Goal: Transaction & Acquisition: Obtain resource

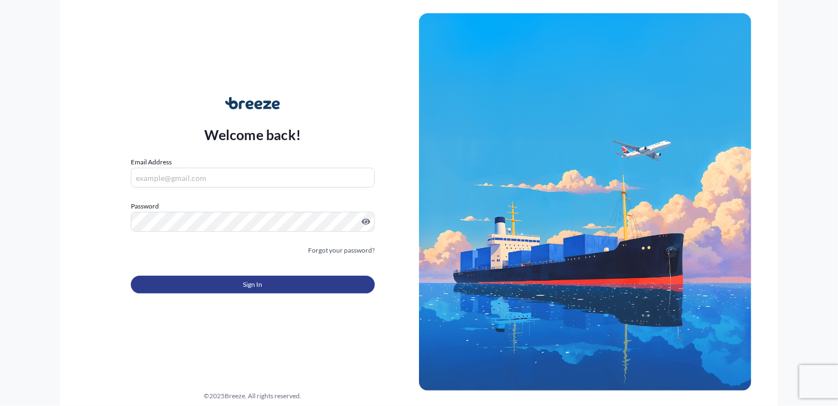
type input "[PERSON_NAME][EMAIL_ADDRESS][DOMAIN_NAME]"
click at [224, 284] on button "Sign In" at bounding box center [253, 285] width 244 height 18
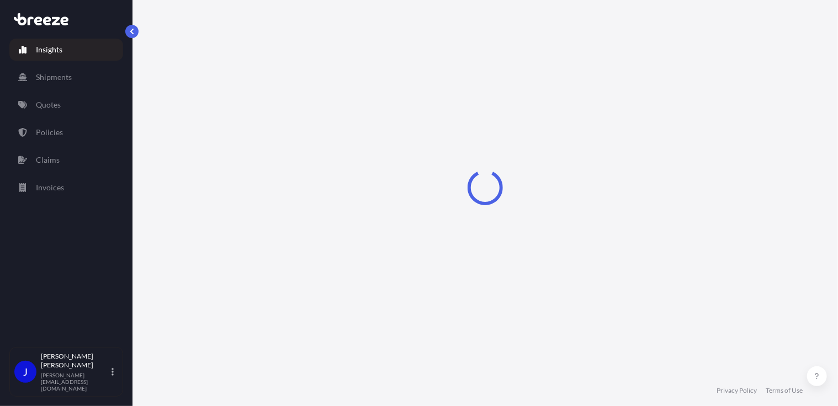
select select "2025"
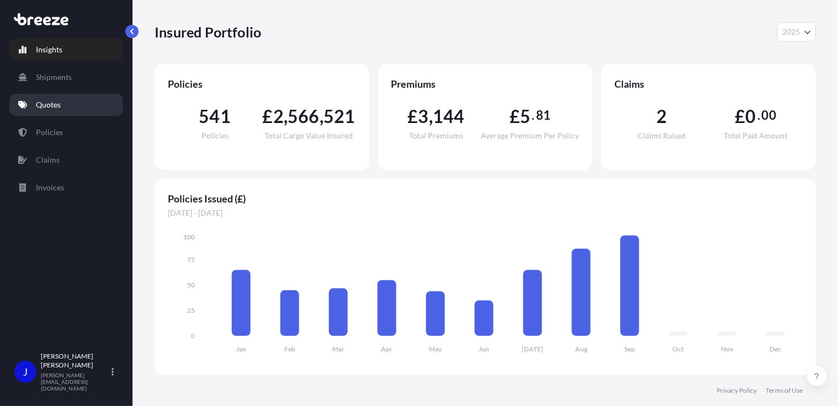
click at [46, 105] on p "Quotes" at bounding box center [48, 104] width 25 height 11
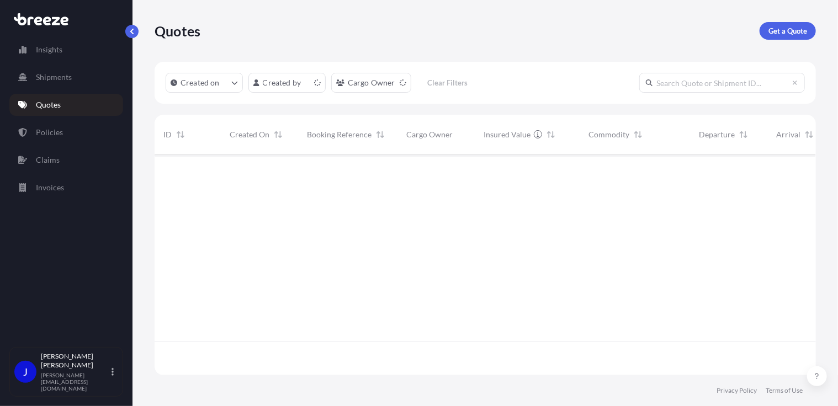
scroll to position [219, 653]
click at [799, 34] on p "Get a Quote" at bounding box center [787, 30] width 39 height 11
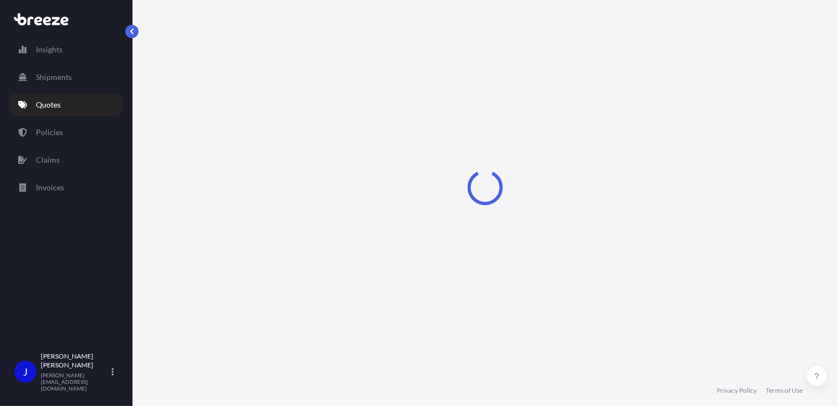
select select "Sea"
select select "1"
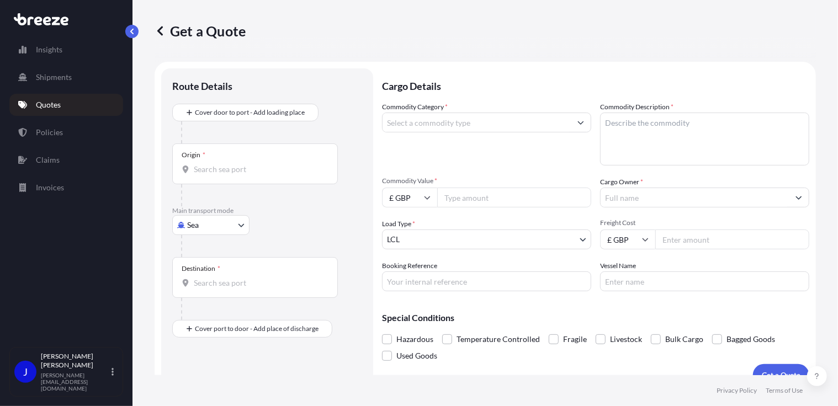
scroll to position [18, 0]
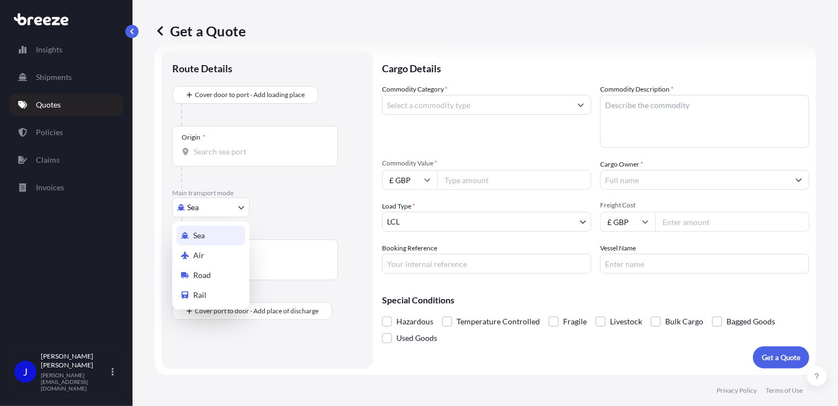
click at [221, 206] on body "Insights Shipments Quotes Policies Claims Invoices J [PERSON_NAME] [PERSON_NAME…" at bounding box center [419, 203] width 838 height 406
click at [214, 257] on div "Air" at bounding box center [211, 256] width 68 height 20
select select "Air"
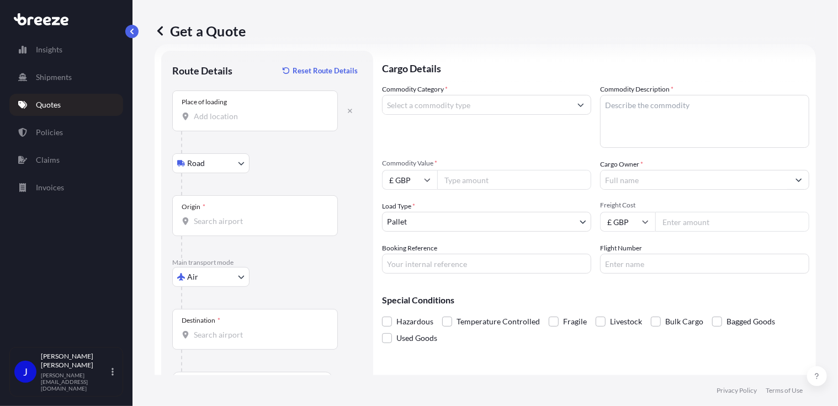
click at [246, 125] on div "Place of loading" at bounding box center [255, 111] width 166 height 41
click at [246, 122] on input "Place of loading" at bounding box center [259, 116] width 130 height 11
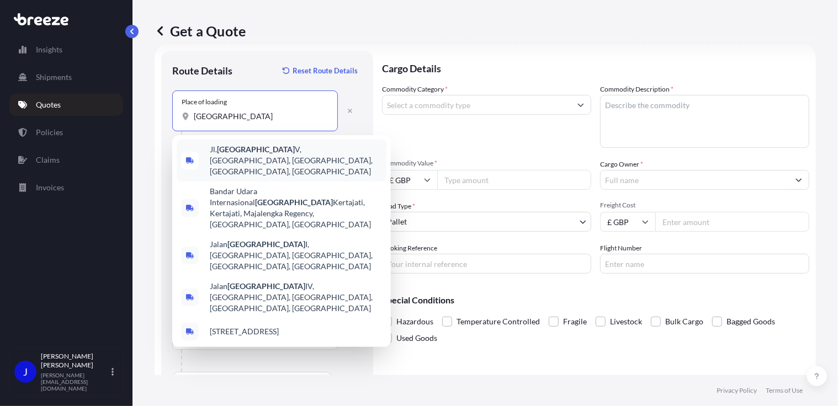
click at [243, 157] on span "Jl. [GEOGRAPHIC_DATA] V, [GEOGRAPHIC_DATA], [GEOGRAPHIC_DATA], [GEOGRAPHIC_DATA…" at bounding box center [296, 160] width 172 height 33
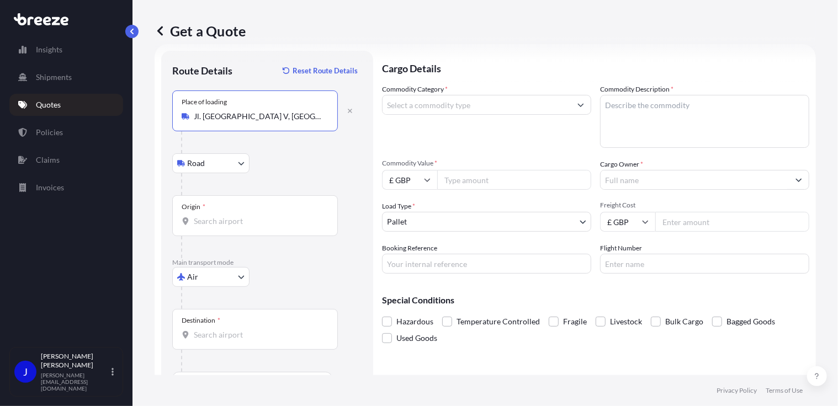
click at [231, 228] on div "Origin *" at bounding box center [255, 215] width 166 height 41
click at [231, 227] on input "Origin *" at bounding box center [259, 221] width 130 height 11
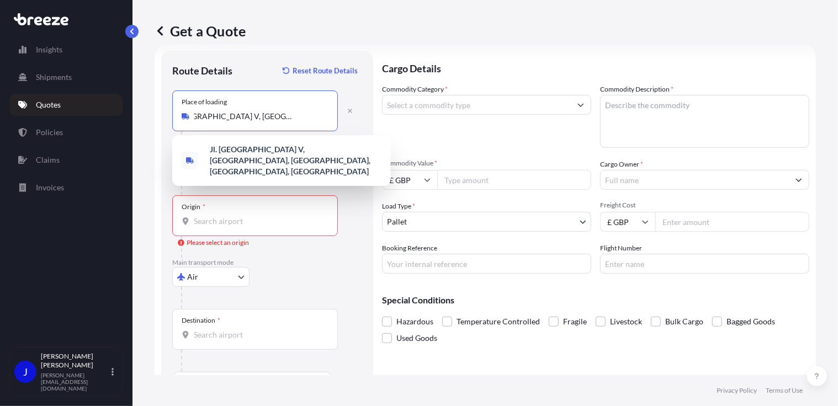
scroll to position [0, 82]
drag, startPoint x: 241, startPoint y: 116, endPoint x: 328, endPoint y: 119, distance: 87.2
click at [328, 119] on div "Place of loading Jl. [GEOGRAPHIC_DATA] V, [GEOGRAPHIC_DATA], [GEOGRAPHIC_DATA],…" at bounding box center [255, 111] width 166 height 41
type input "J"
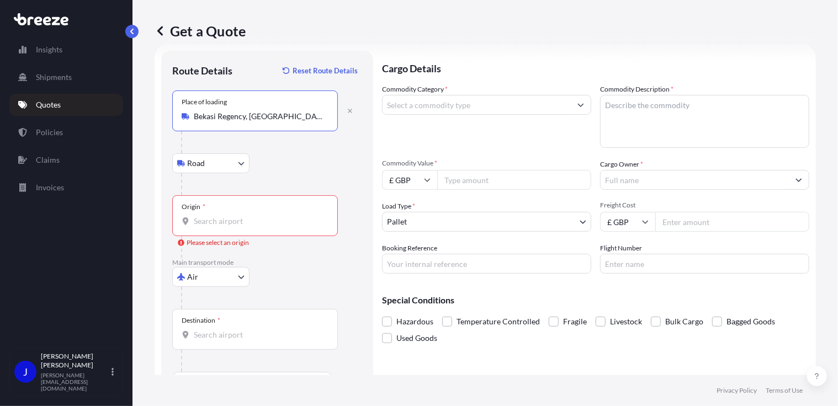
type input "Bekasi Regency, [GEOGRAPHIC_DATA] 17530, [GEOGRAPHIC_DATA]"
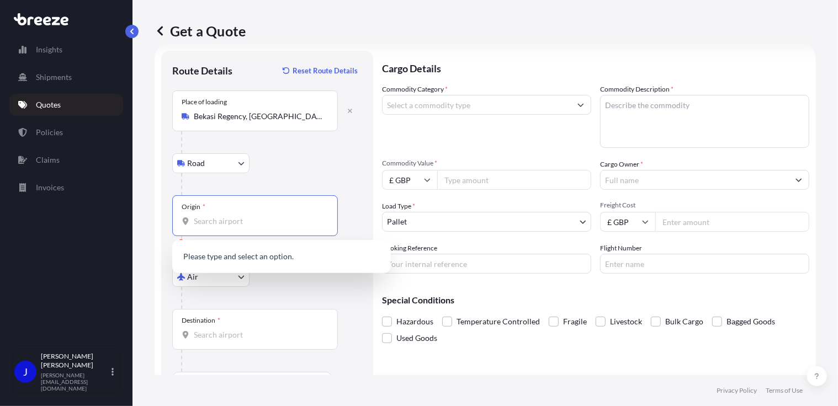
click at [240, 222] on input "Origin * Please select an origin" at bounding box center [259, 221] width 130 height 11
click at [246, 252] on span "IDBJW - [GEOGRAPHIC_DATA] , [GEOGRAPHIC_DATA]" at bounding box center [278, 257] width 137 height 11
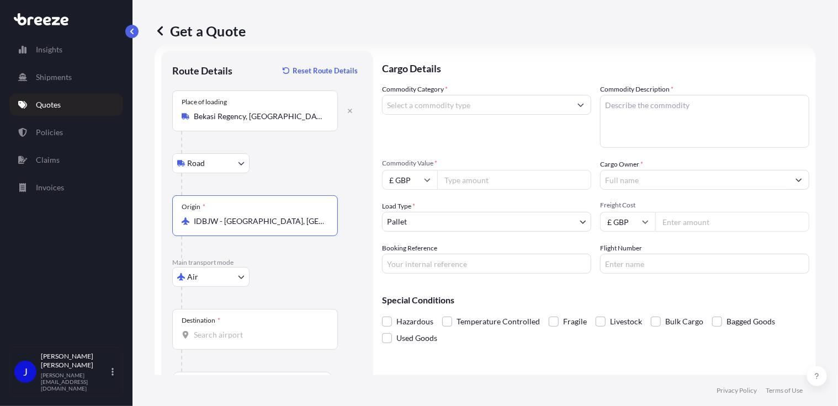
type input "IDBJW - [GEOGRAPHIC_DATA], [GEOGRAPHIC_DATA]"
click at [234, 338] on input "Destination *" at bounding box center [259, 334] width 130 height 11
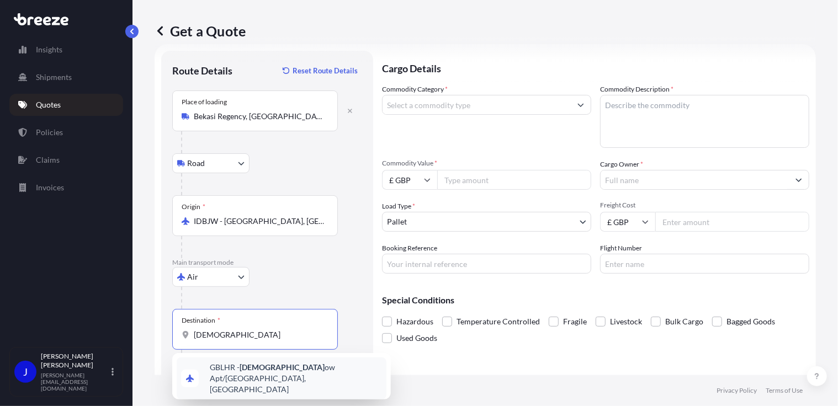
click at [265, 366] on span "GBLHR - Heathr ow Apt/[GEOGRAPHIC_DATA], [GEOGRAPHIC_DATA]" at bounding box center [296, 378] width 172 height 33
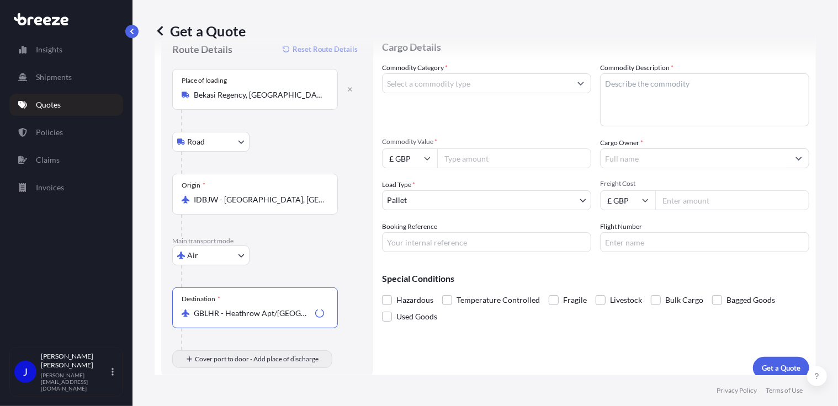
scroll to position [49, 0]
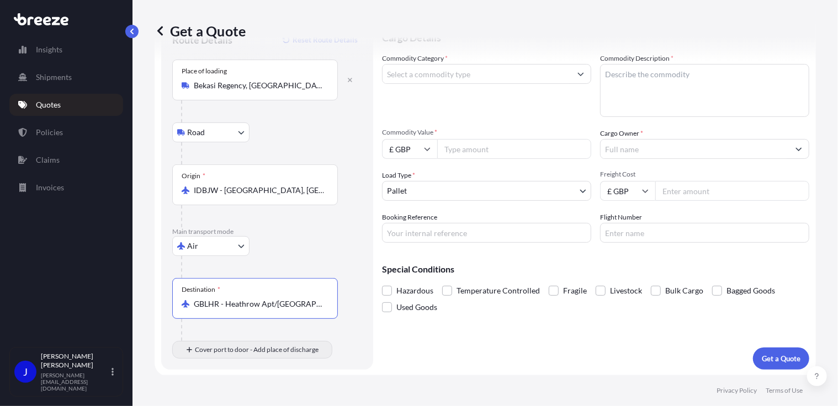
type input "GBLHR - Heathrow Apt/[GEOGRAPHIC_DATA], [GEOGRAPHIC_DATA]"
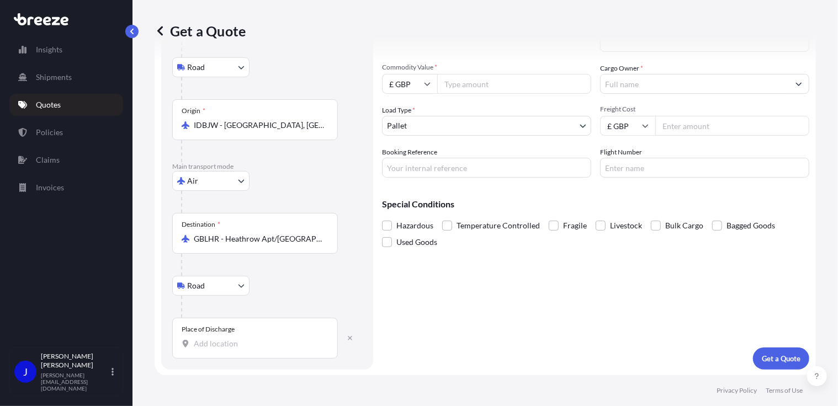
click at [231, 349] on div "Place of Discharge" at bounding box center [255, 338] width 166 height 41
click at [231, 349] on input "Place of Discharge" at bounding box center [259, 343] width 130 height 11
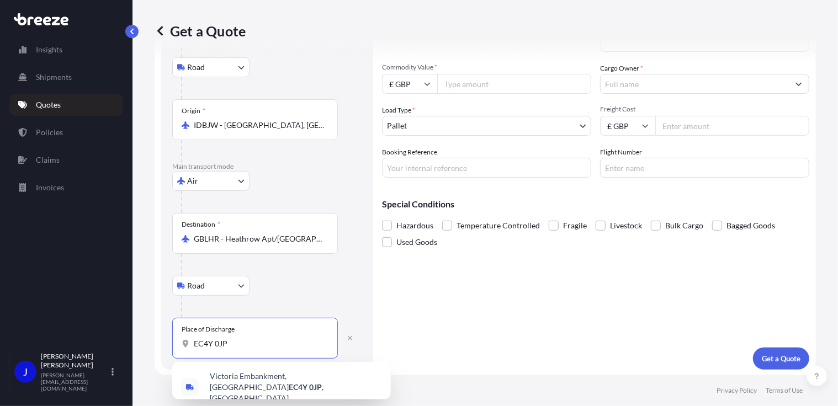
type input "EC4Y 0JP"
click at [490, 76] on input "Commodity Value *" at bounding box center [514, 84] width 154 height 20
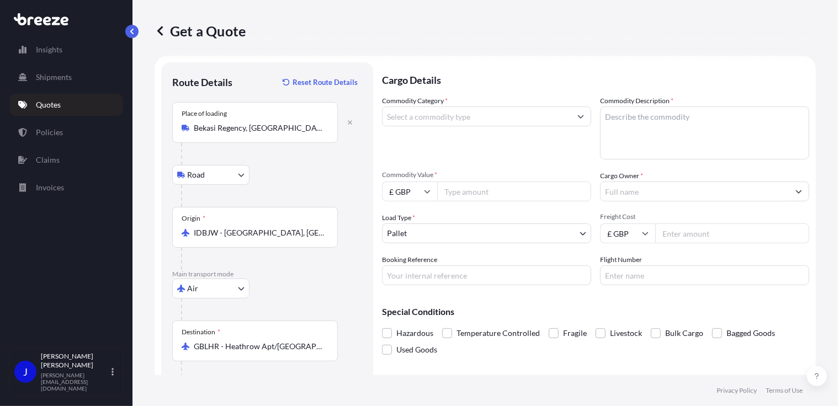
scroll to position [0, 0]
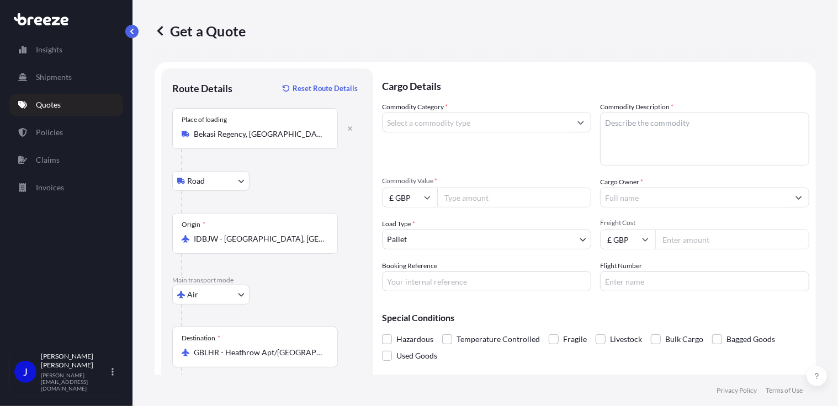
click at [478, 124] on input "Commodity Category *" at bounding box center [476, 123] width 188 height 20
click at [433, 125] on input "Commodity Category *" at bounding box center [476, 123] width 188 height 20
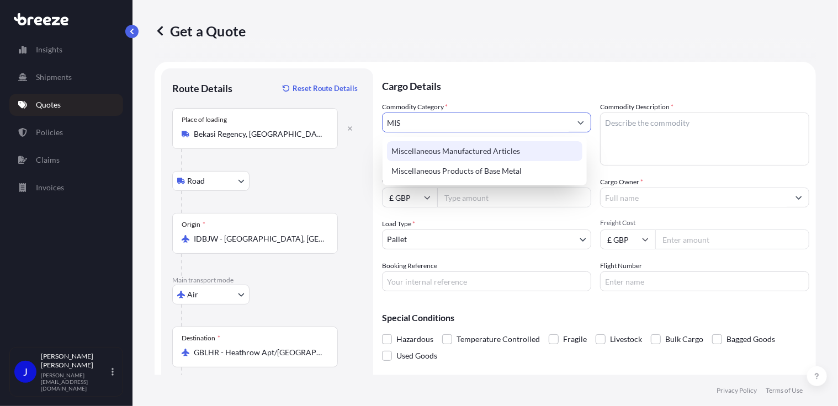
click at [461, 147] on div "Miscellaneous Manufactured Articles" at bounding box center [484, 151] width 195 height 20
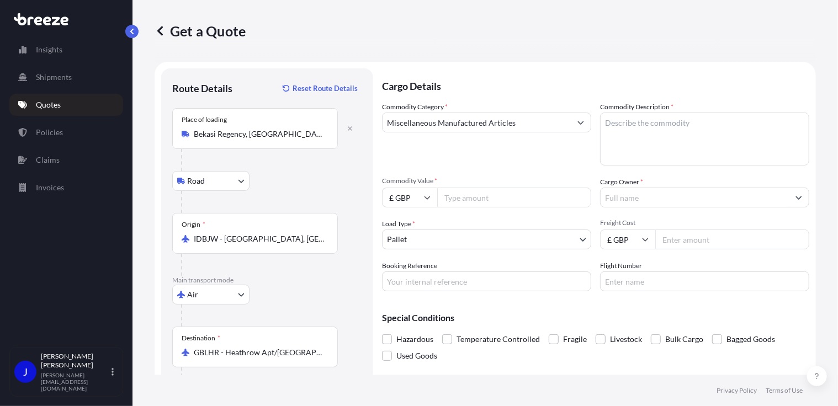
type input "Alcoholic Beverages (but excluding Spirits) in Glass Bottles"
click at [481, 198] on input "Commodity Value *" at bounding box center [514, 198] width 154 height 20
type input "156.00"
paste textarea "Sunlight hand dishwashing liquid bottles"
type textarea "Sunlight hand dishwashing liquid bottles"
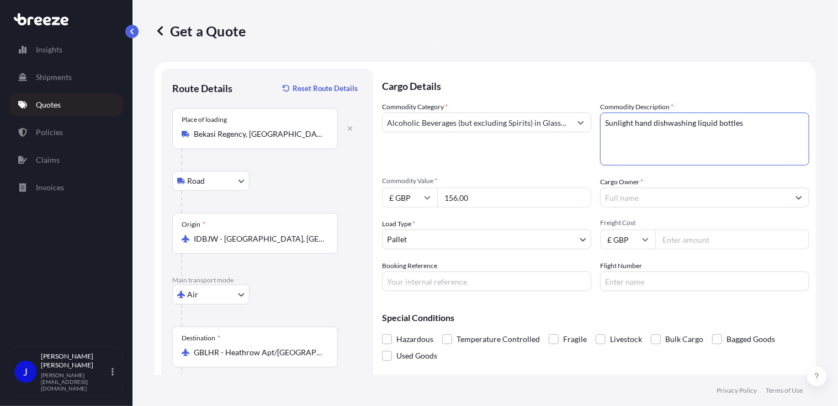
click at [648, 200] on input "Cargo Owner *" at bounding box center [694, 198] width 188 height 20
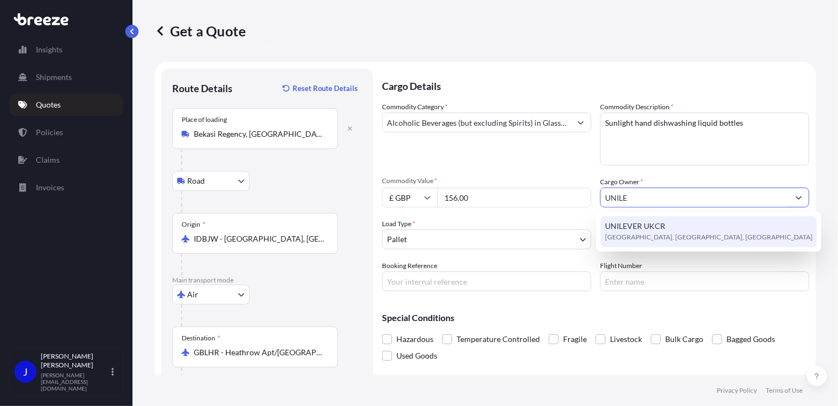
click at [664, 222] on div "UNILEVER UKCR [GEOGRAPHIC_DATA], [GEOGRAPHIC_DATA], [GEOGRAPHIC_DATA]" at bounding box center [708, 231] width 216 height 31
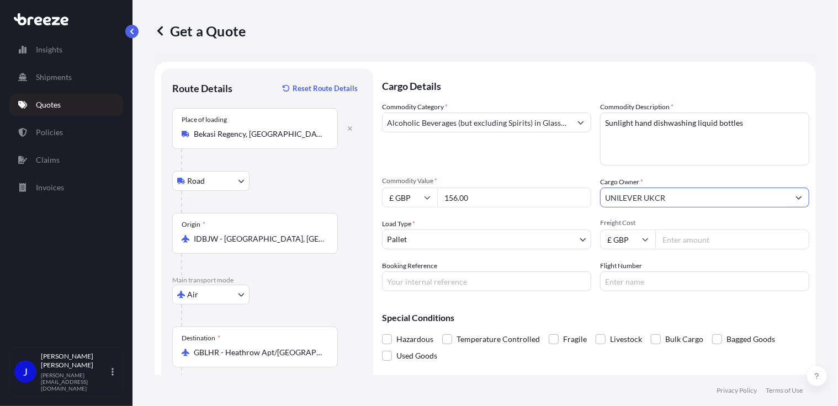
type input "UNILEVER UKCR"
drag, startPoint x: 425, startPoint y: 269, endPoint x: 413, endPoint y: 280, distance: 16.0
paste input "2220126"
type input "2220126"
click at [672, 234] on input "Freight Cost" at bounding box center [732, 240] width 154 height 20
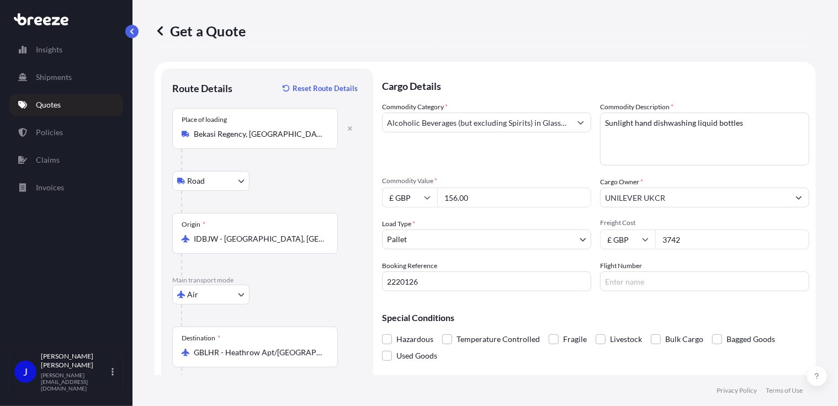
type input "3742"
click at [703, 304] on div "Special Conditions Hazardous Temperature Controlled Fragile Livestock Bulk Carg…" at bounding box center [595, 332] width 427 height 64
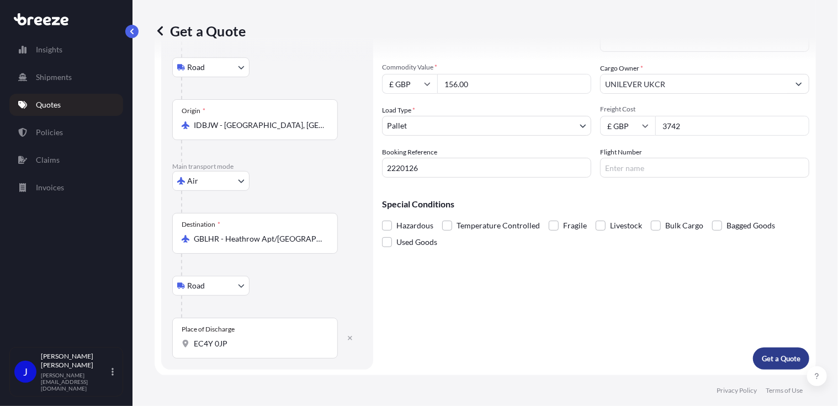
click at [764, 351] on button "Get a Quote" at bounding box center [781, 359] width 56 height 22
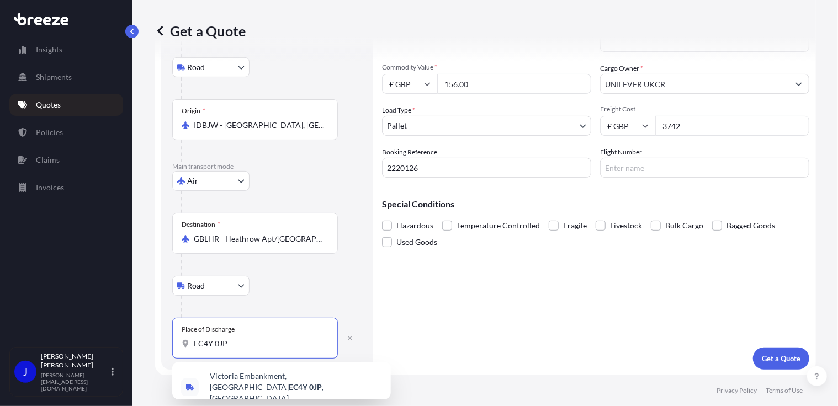
click at [235, 344] on input "EC4Y 0JP" at bounding box center [259, 343] width 130 height 11
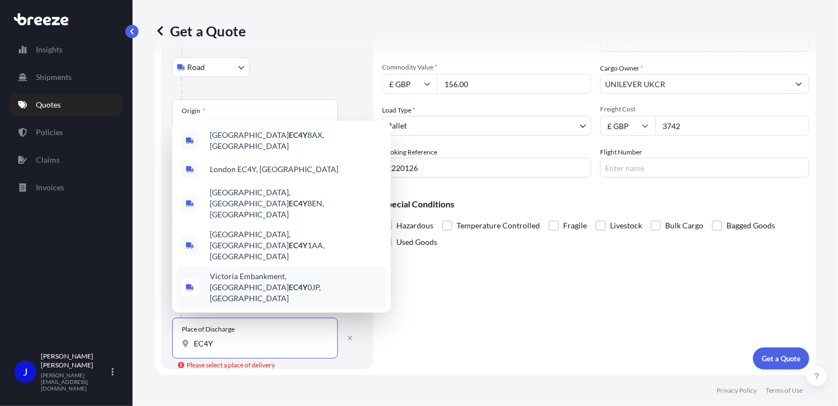
click at [257, 293] on span "Victoria Embankment, [GEOGRAPHIC_DATA] 0JP, [GEOGRAPHIC_DATA]" at bounding box center [296, 287] width 172 height 33
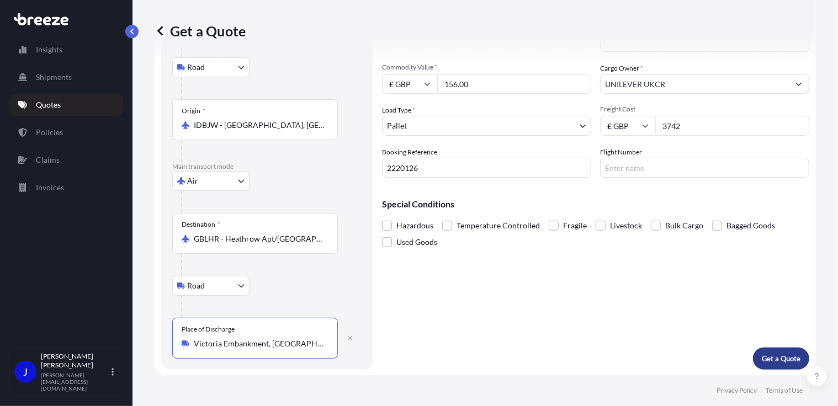
type input "Victoria Embankment, [GEOGRAPHIC_DATA] 0JP, [GEOGRAPHIC_DATA]"
click at [764, 357] on p "Get a Quote" at bounding box center [781, 358] width 39 height 11
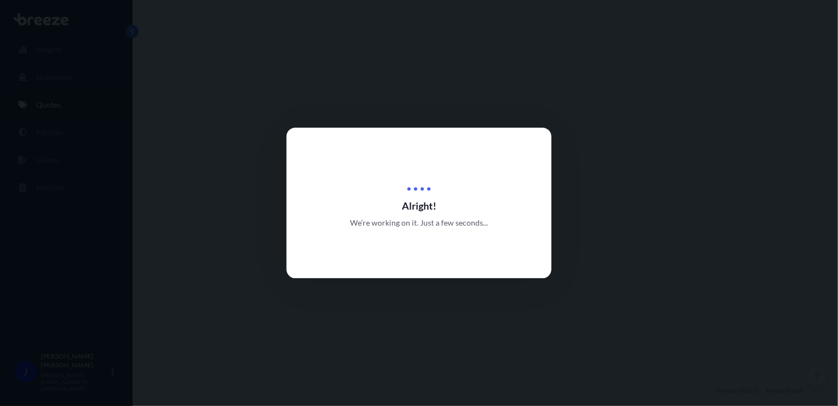
select select "Road"
select select "Air"
select select "Road"
select select "1"
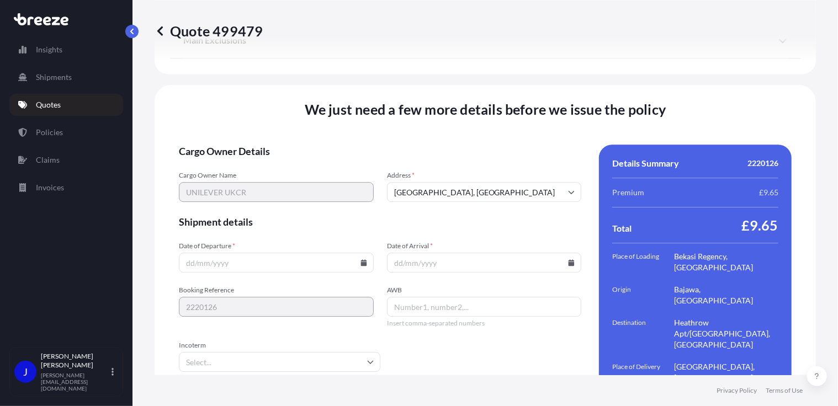
scroll to position [1560, 0]
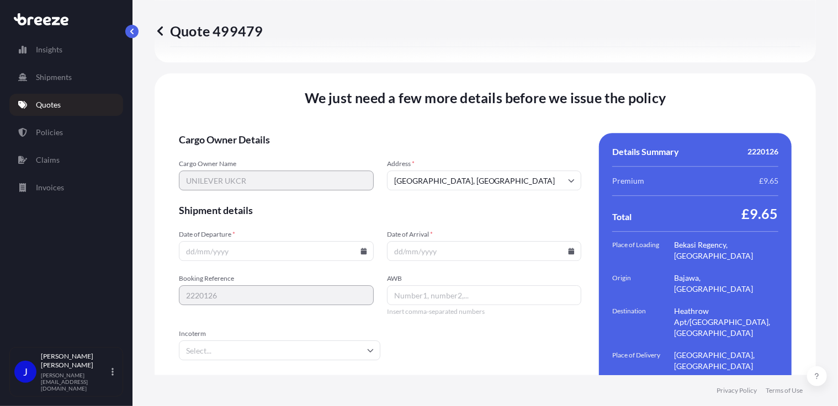
click at [361, 248] on icon at bounding box center [363, 251] width 6 height 7
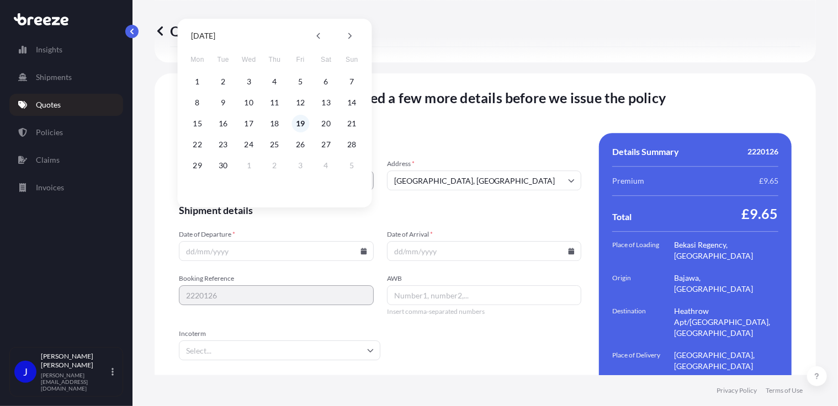
click at [296, 122] on button "19" at bounding box center [300, 124] width 18 height 18
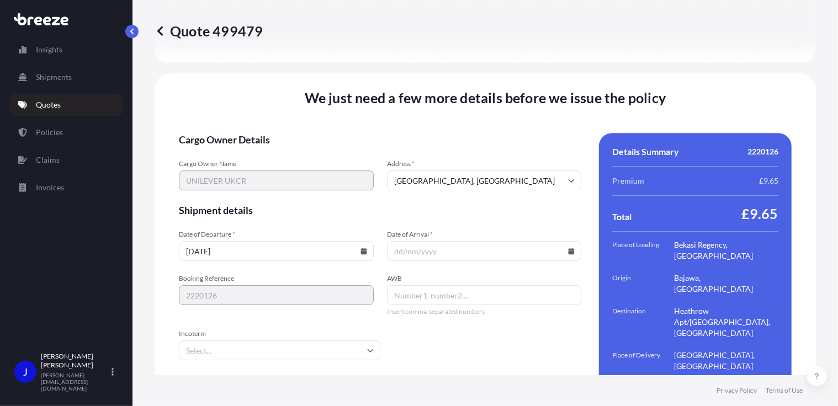
type input "[DATE]"
click at [568, 248] on icon at bounding box center [571, 251] width 6 height 7
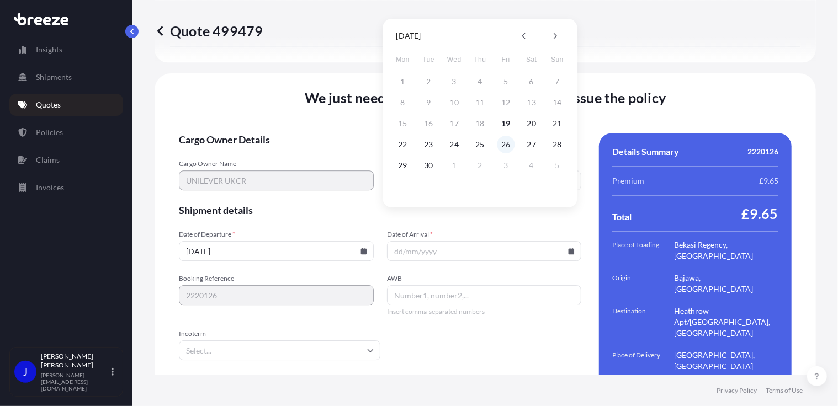
click at [506, 145] on button "26" at bounding box center [506, 145] width 18 height 18
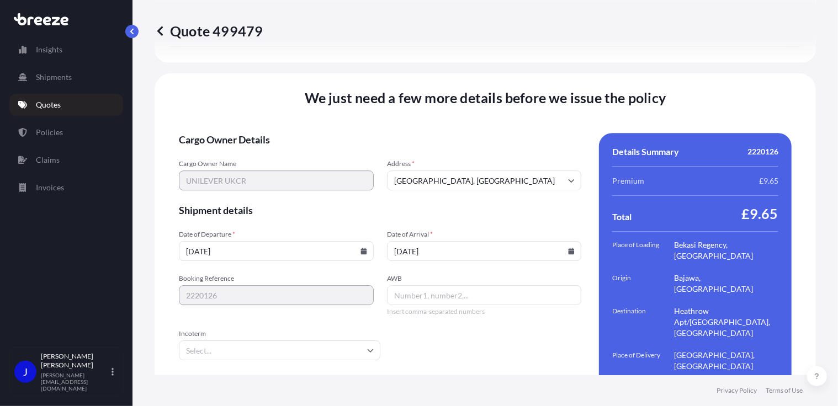
type input "[DATE]"
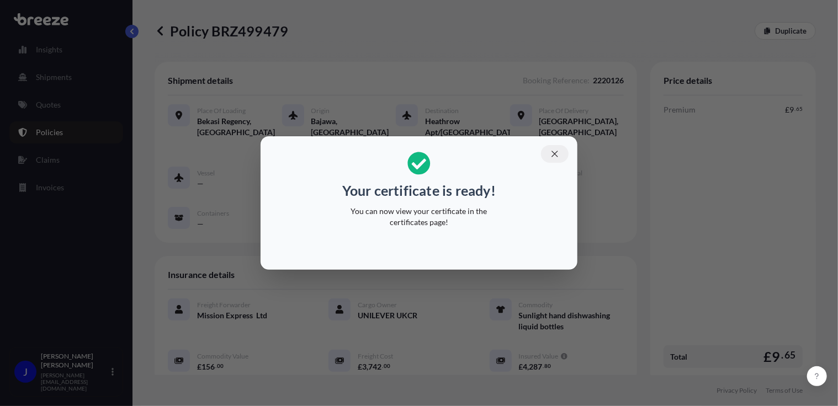
click at [552, 152] on icon "button" at bounding box center [555, 154] width 10 height 10
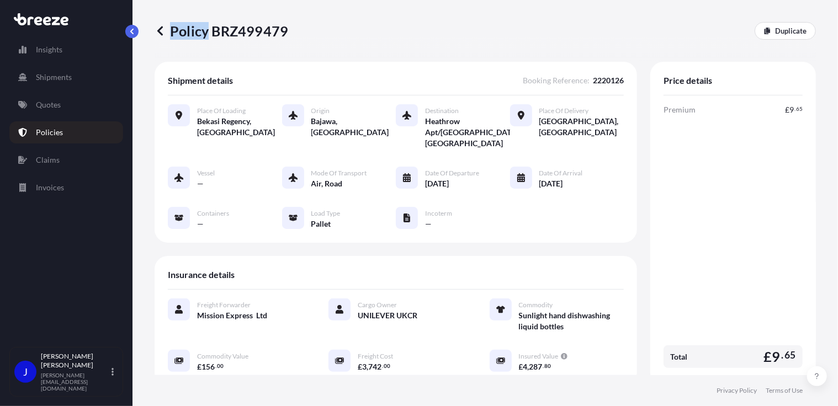
drag, startPoint x: 208, startPoint y: 35, endPoint x: 287, endPoint y: 39, distance: 79.6
click at [287, 39] on div "Policy BRZ499479 Duplicate" at bounding box center [485, 31] width 661 height 18
drag, startPoint x: 287, startPoint y: 39, endPoint x: 261, endPoint y: 44, distance: 26.5
click at [269, 44] on div "Policy BRZ499479 Duplicate" at bounding box center [485, 31] width 661 height 62
drag, startPoint x: 211, startPoint y: 30, endPoint x: 283, endPoint y: 32, distance: 71.8
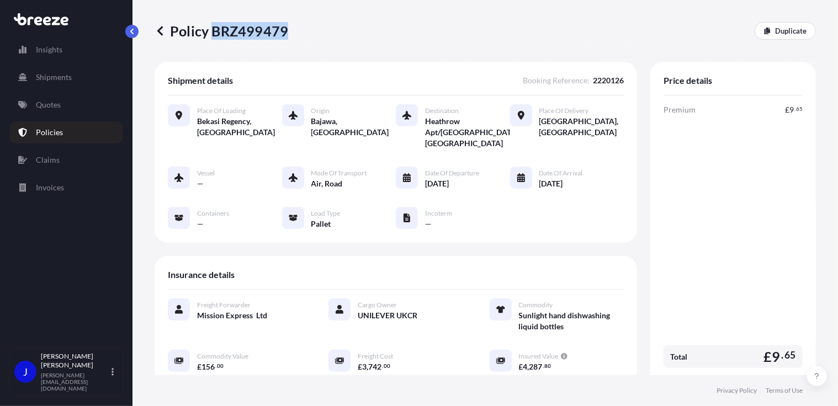
click at [283, 32] on p "Policy BRZ499479" at bounding box center [222, 31] width 134 height 18
drag, startPoint x: 283, startPoint y: 32, endPoint x: 277, endPoint y: 33, distance: 5.5
copy p "BRZ499479"
click at [60, 107] on p "Quotes" at bounding box center [48, 104] width 25 height 11
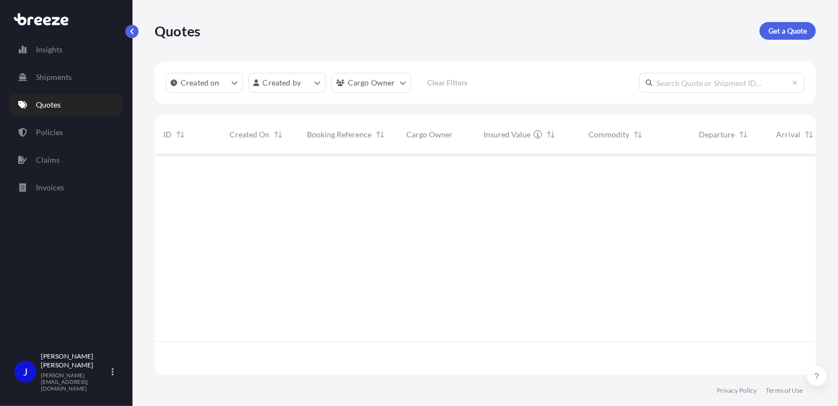
scroll to position [219, 653]
click at [785, 33] on p "Get a Quote" at bounding box center [787, 30] width 39 height 11
select select "Sea"
select select "1"
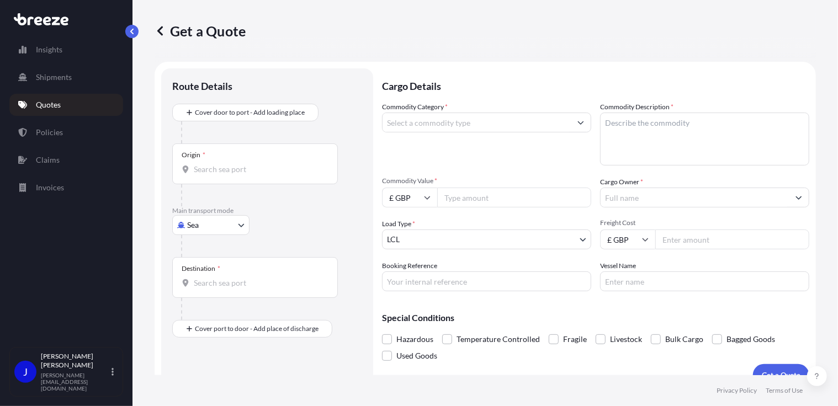
scroll to position [18, 0]
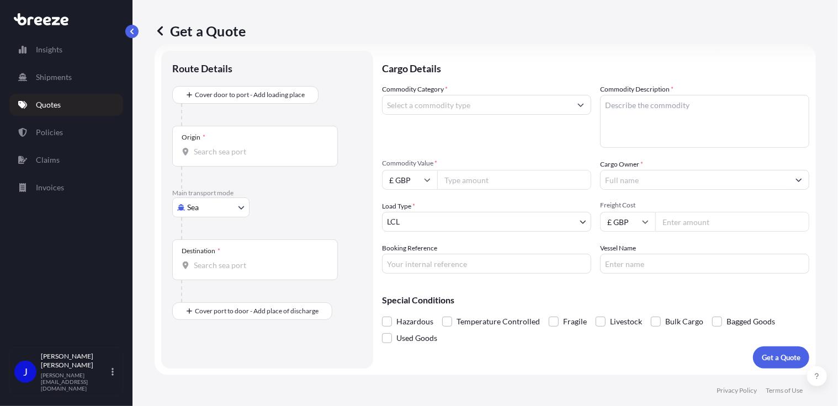
click at [215, 207] on body "Insights Shipments Quotes Policies Claims Invoices J [PERSON_NAME] [PERSON_NAME…" at bounding box center [419, 203] width 838 height 406
click at [210, 271] on span "Road" at bounding box center [202, 275] width 18 height 11
select select "Road"
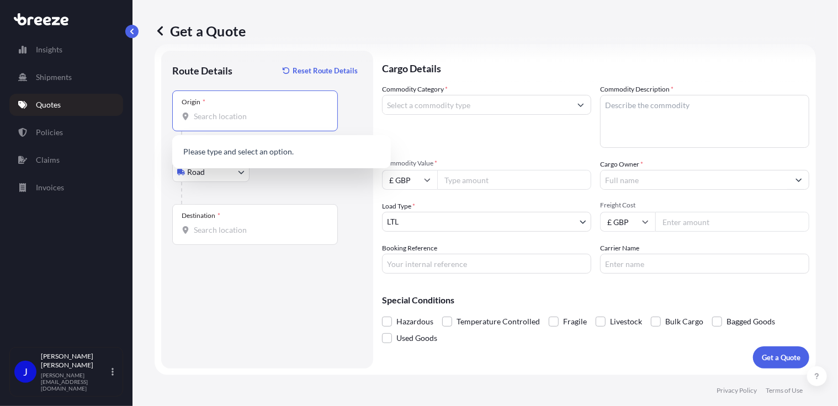
click at [245, 118] on input "Origin *" at bounding box center [259, 116] width 130 height 11
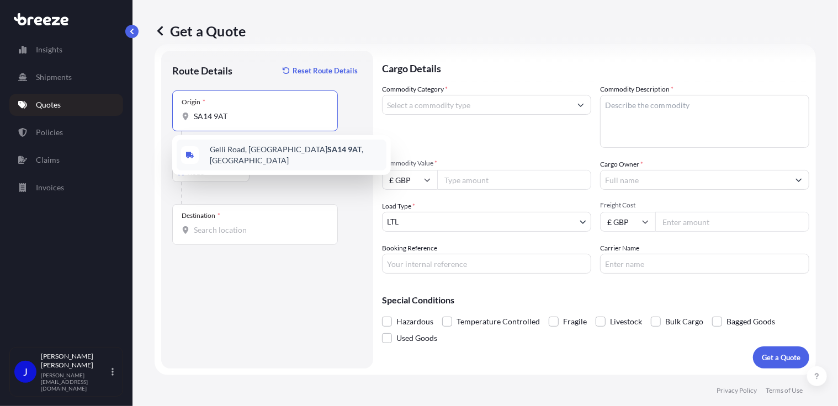
click at [254, 150] on span "[STREET_ADDRESS]" at bounding box center [296, 155] width 172 height 22
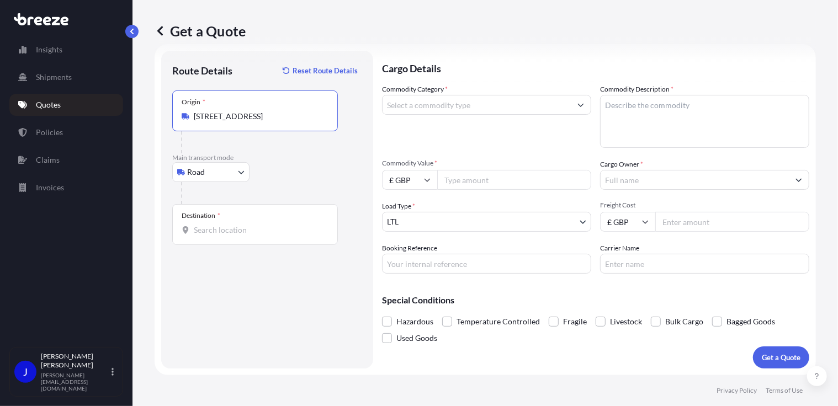
type input "[STREET_ADDRESS]"
click at [250, 231] on input "Destination *" at bounding box center [259, 230] width 130 height 11
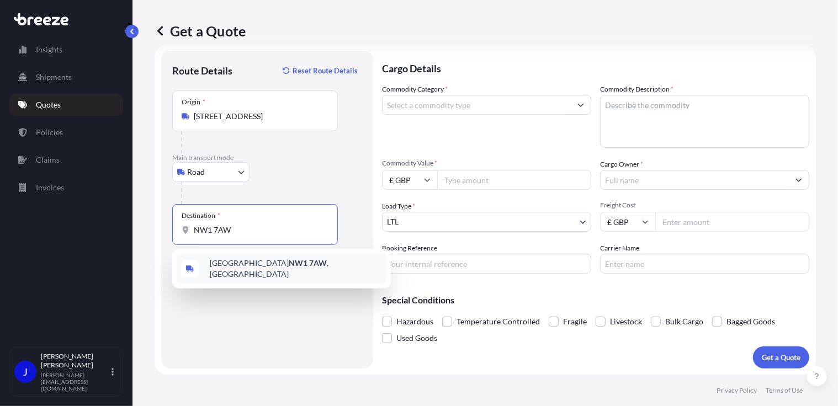
click at [253, 272] on div "London NW1 7AW , [GEOGRAPHIC_DATA]" at bounding box center [282, 268] width 210 height 31
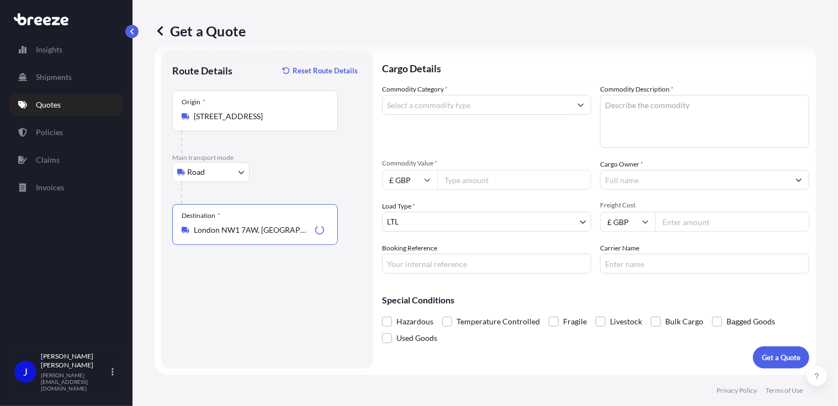
type input "London NW1 7AW, [GEOGRAPHIC_DATA]"
click at [450, 109] on input "Commodity Category *" at bounding box center [476, 105] width 188 height 20
click at [635, 118] on textarea "Commodity Description *" at bounding box center [704, 121] width 209 height 53
click at [577, 104] on icon "Show suggestions" at bounding box center [580, 105] width 7 height 7
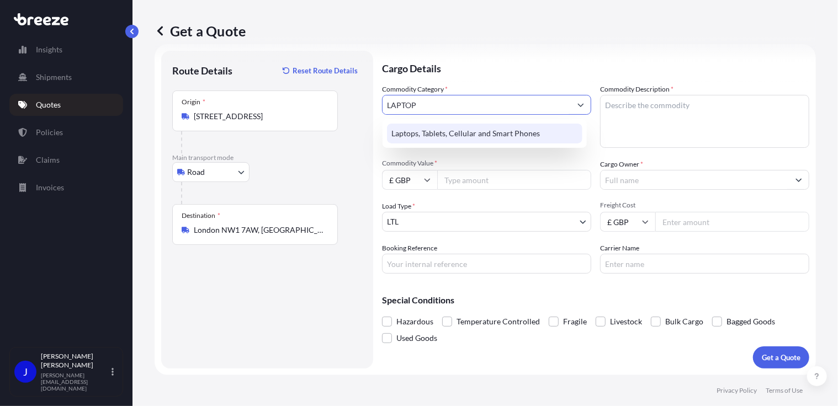
click at [521, 139] on div "Laptops, Tablets, Cellular and Smart Phones" at bounding box center [484, 134] width 195 height 20
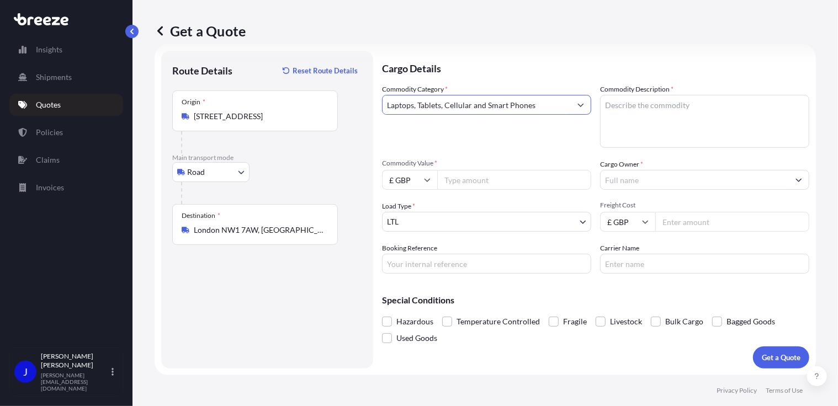
type input "Laptops, Tablets, Cellular and Smart Phones"
click at [615, 111] on textarea "Commodity Description *" at bounding box center [704, 121] width 209 height 53
type textarea "LAPTOP AND MOBILE"
click at [542, 178] on input "Commodity Value *" at bounding box center [514, 180] width 154 height 20
type input "1300"
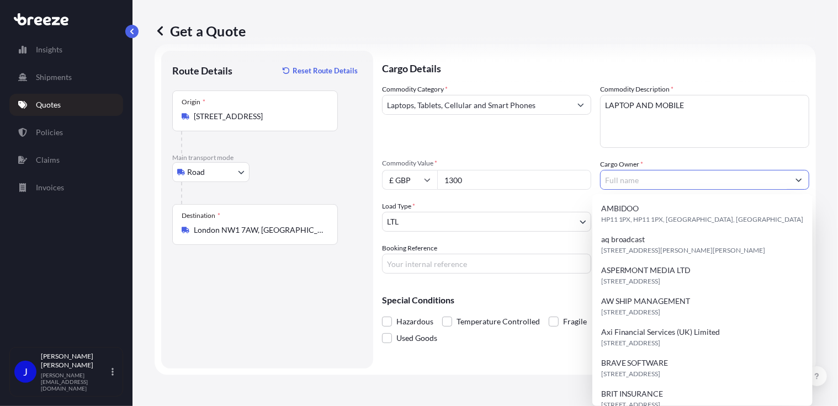
click at [651, 185] on input "Cargo Owner *" at bounding box center [694, 180] width 188 height 20
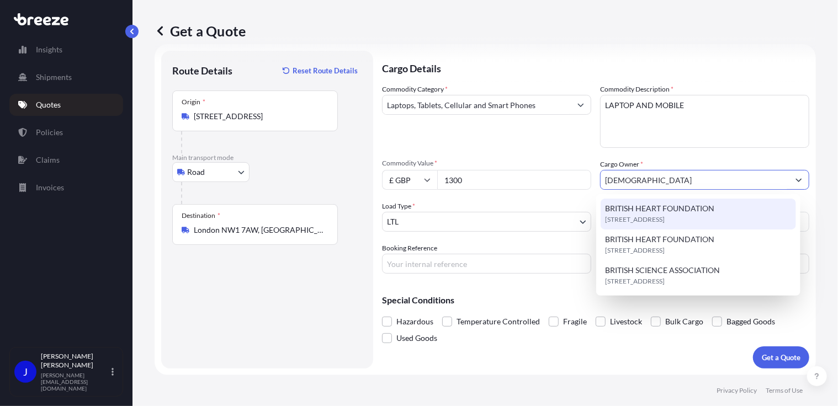
click at [662, 203] on span "BRITISH HEART FOUNDATION" at bounding box center [659, 208] width 109 height 11
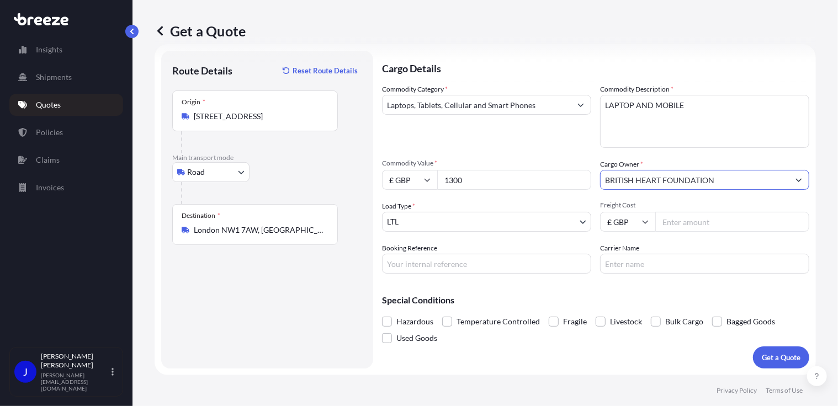
type input "BRITISH HEART FOUNDATION"
click at [687, 216] on input "Freight Cost" at bounding box center [732, 222] width 154 height 20
type input "30.80"
click at [439, 260] on input "Booking Reference" at bounding box center [486, 264] width 209 height 20
click at [402, 266] on input "Booking Reference" at bounding box center [486, 264] width 209 height 20
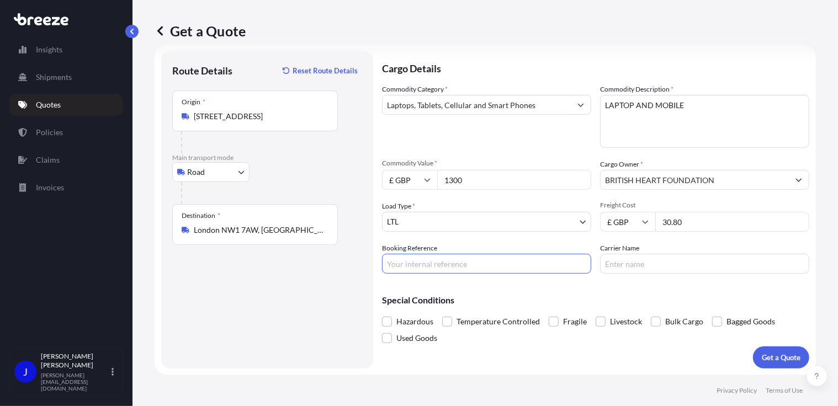
paste input "2220333"
type input "2220333"
click at [768, 351] on button "Get a Quote" at bounding box center [781, 358] width 56 height 22
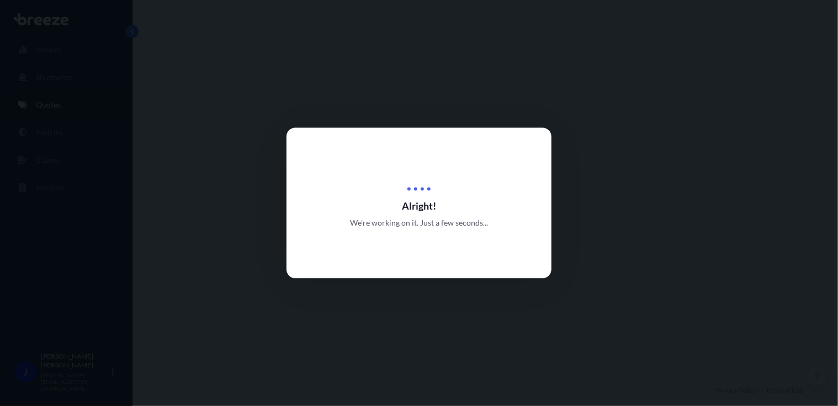
select select "Road"
select select "1"
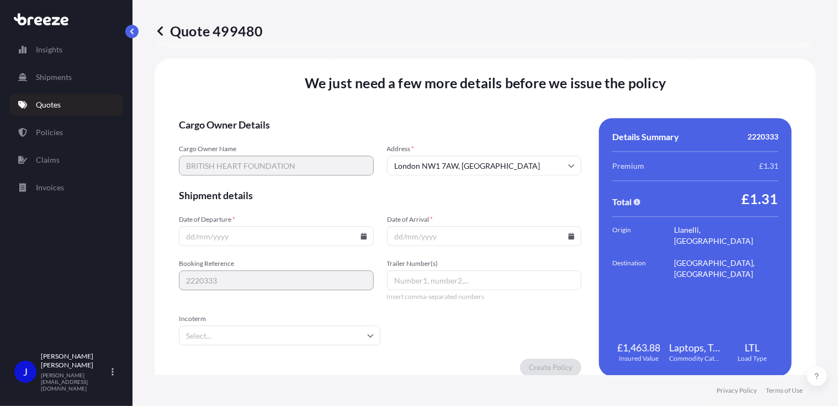
scroll to position [1376, 0]
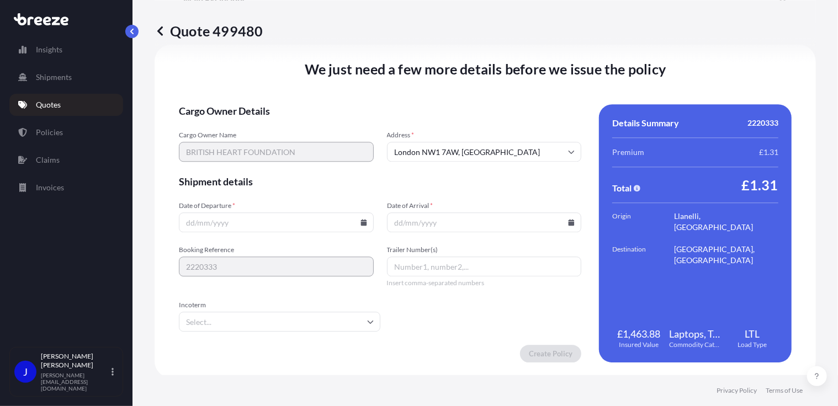
click at [360, 223] on icon at bounding box center [363, 222] width 6 height 7
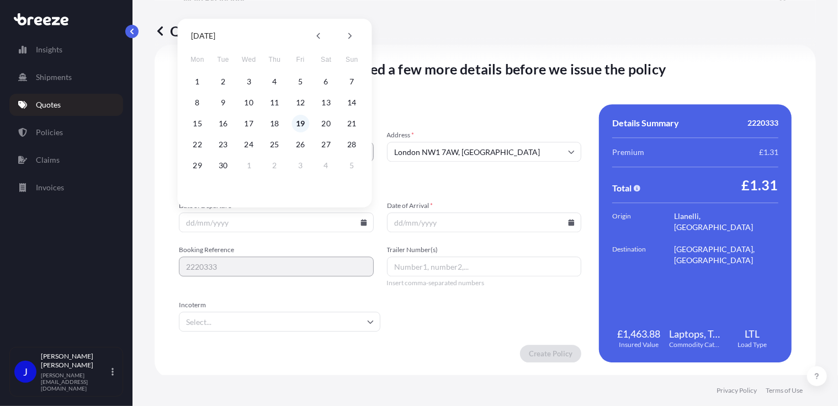
click at [299, 124] on button "19" at bounding box center [300, 124] width 18 height 18
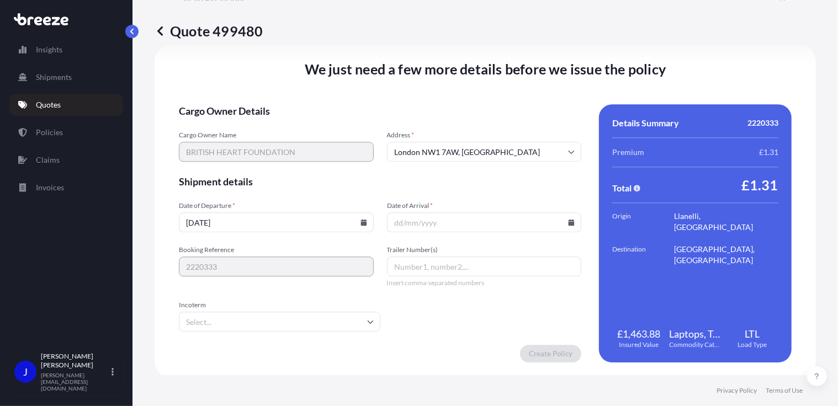
type input "[DATE]"
click at [568, 222] on icon at bounding box center [571, 222] width 6 height 7
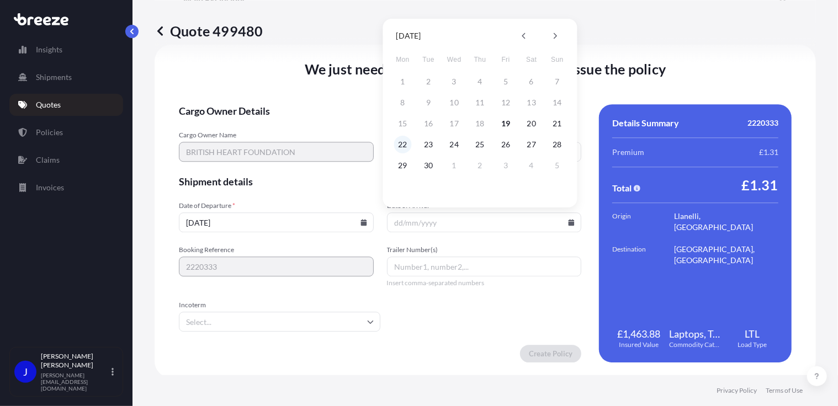
click at [397, 145] on button "22" at bounding box center [403, 145] width 18 height 18
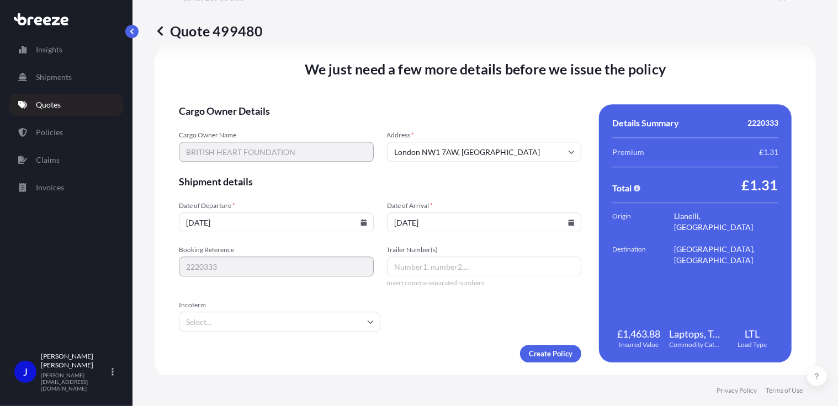
type input "[DATE]"
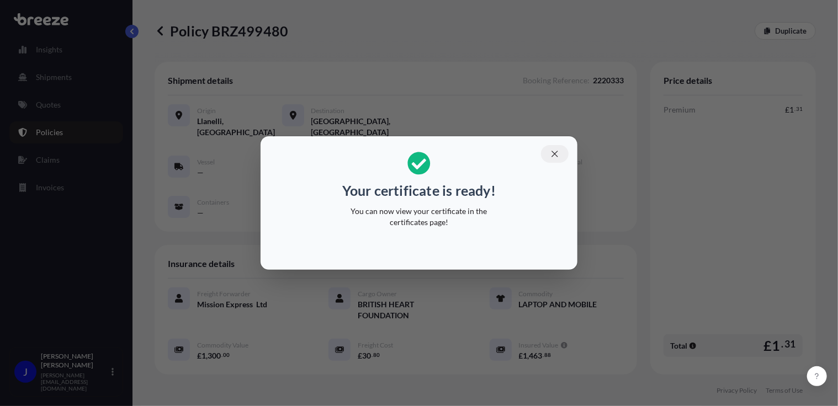
click at [556, 153] on icon "button" at bounding box center [555, 154] width 10 height 10
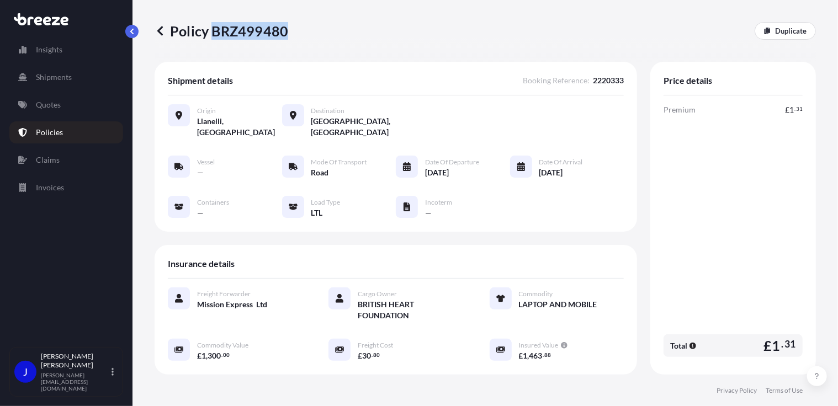
drag, startPoint x: 212, startPoint y: 30, endPoint x: 284, endPoint y: 34, distance: 72.4
click at [284, 34] on p "Policy BRZ499480" at bounding box center [222, 31] width 134 height 18
drag, startPoint x: 284, startPoint y: 34, endPoint x: 270, endPoint y: 35, distance: 14.4
copy p "BRZ499480"
